Goal: Navigation & Orientation: Find specific page/section

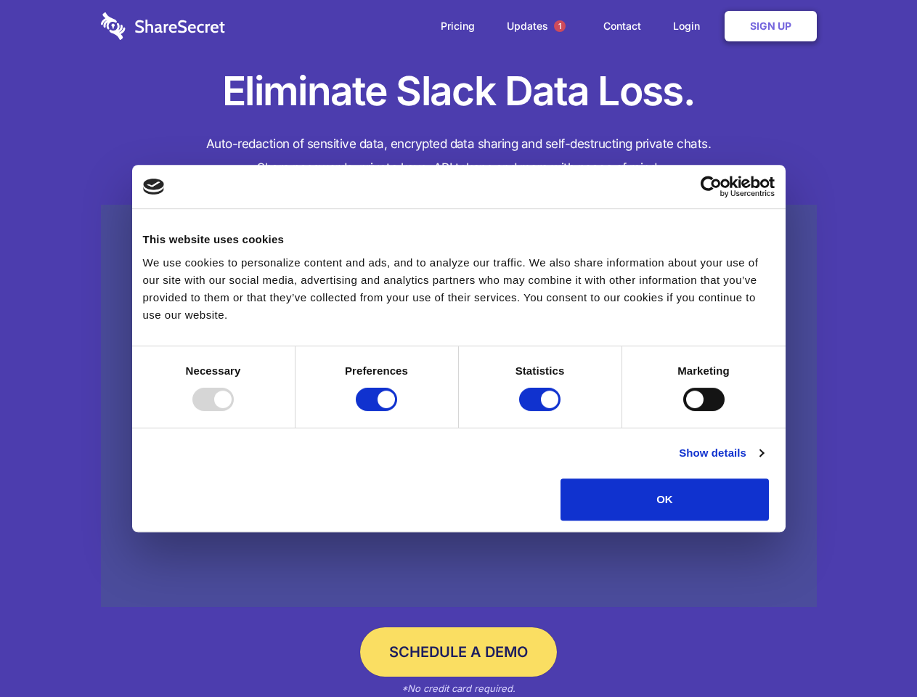
click at [234, 411] on div at bounding box center [212, 399] width 41 height 23
click at [397, 411] on input "Preferences" at bounding box center [376, 399] width 41 height 23
checkbox input "false"
click at [541, 411] on input "Statistics" at bounding box center [539, 399] width 41 height 23
checkbox input "false"
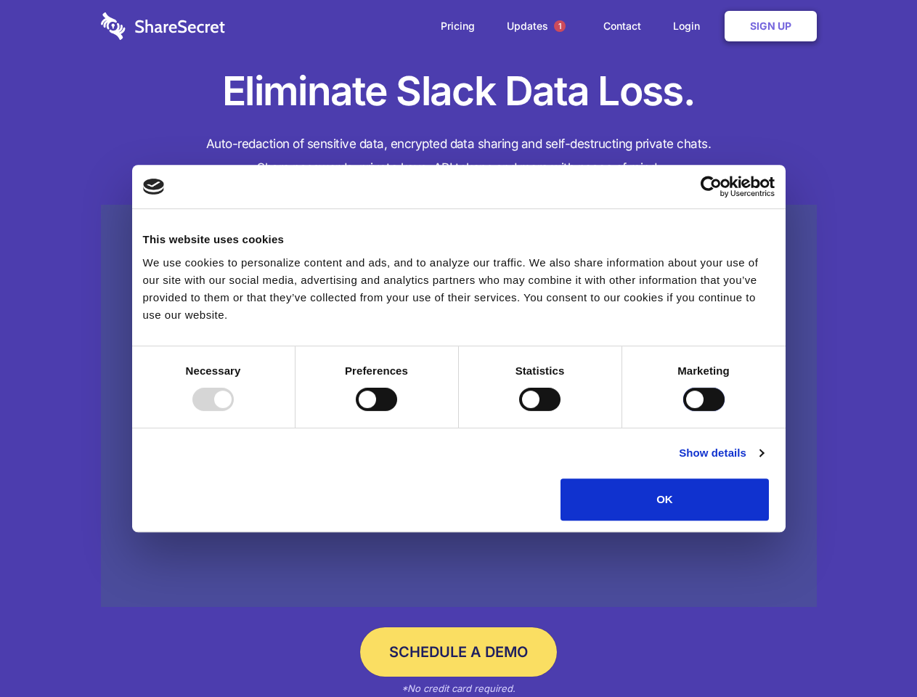
click at [683, 411] on input "Marketing" at bounding box center [703, 399] width 41 height 23
checkbox input "true"
click at [763, 462] on link "Show details" at bounding box center [720, 452] width 84 height 17
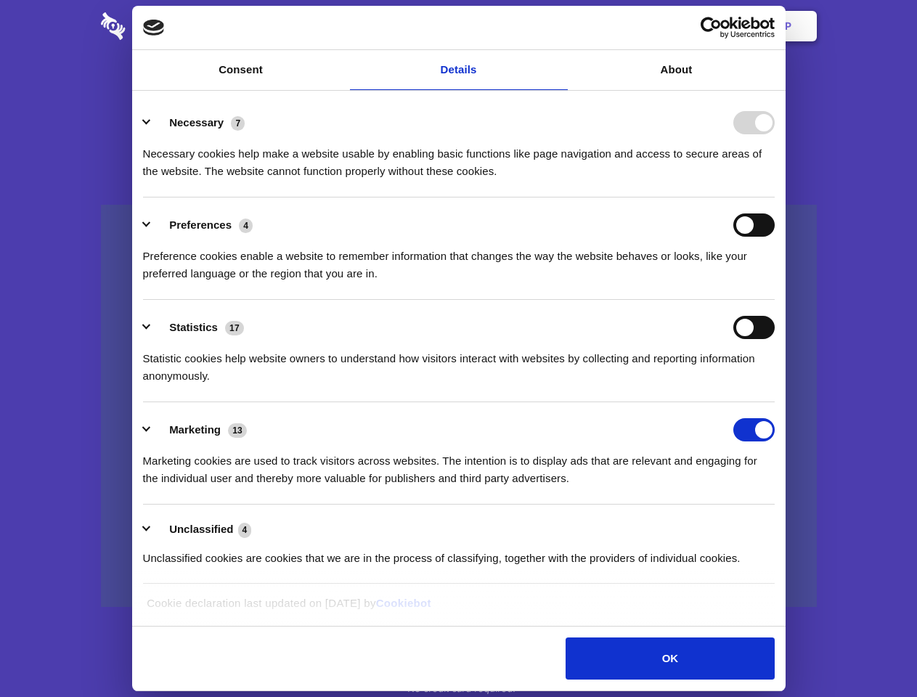
click at [774, 197] on li "Necessary 7 Necessary cookies help make a website usable by enabling basic func…" at bounding box center [458, 146] width 631 height 102
click at [559, 26] on span "1" at bounding box center [560, 26] width 12 height 12
